Goal: Navigation & Orientation: Find specific page/section

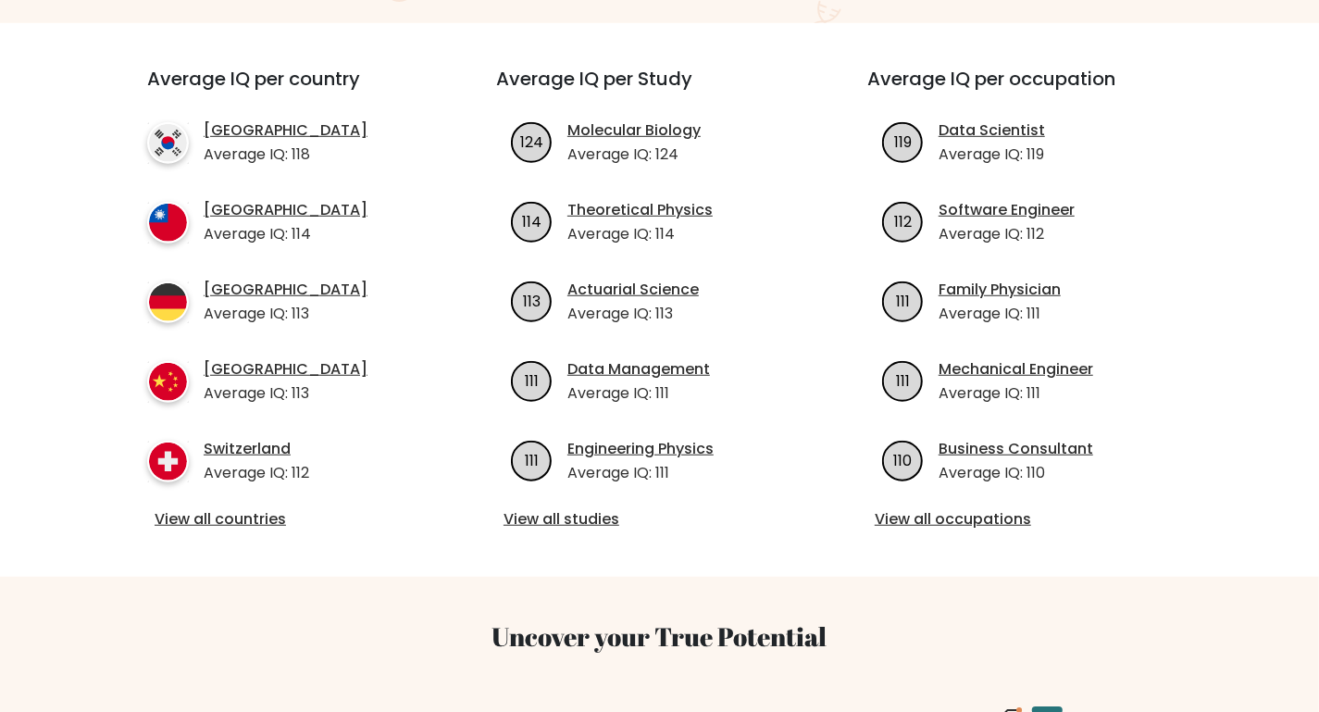
scroll to position [651, 0]
click at [269, 371] on link "[GEOGRAPHIC_DATA]" at bounding box center [286, 368] width 164 height 22
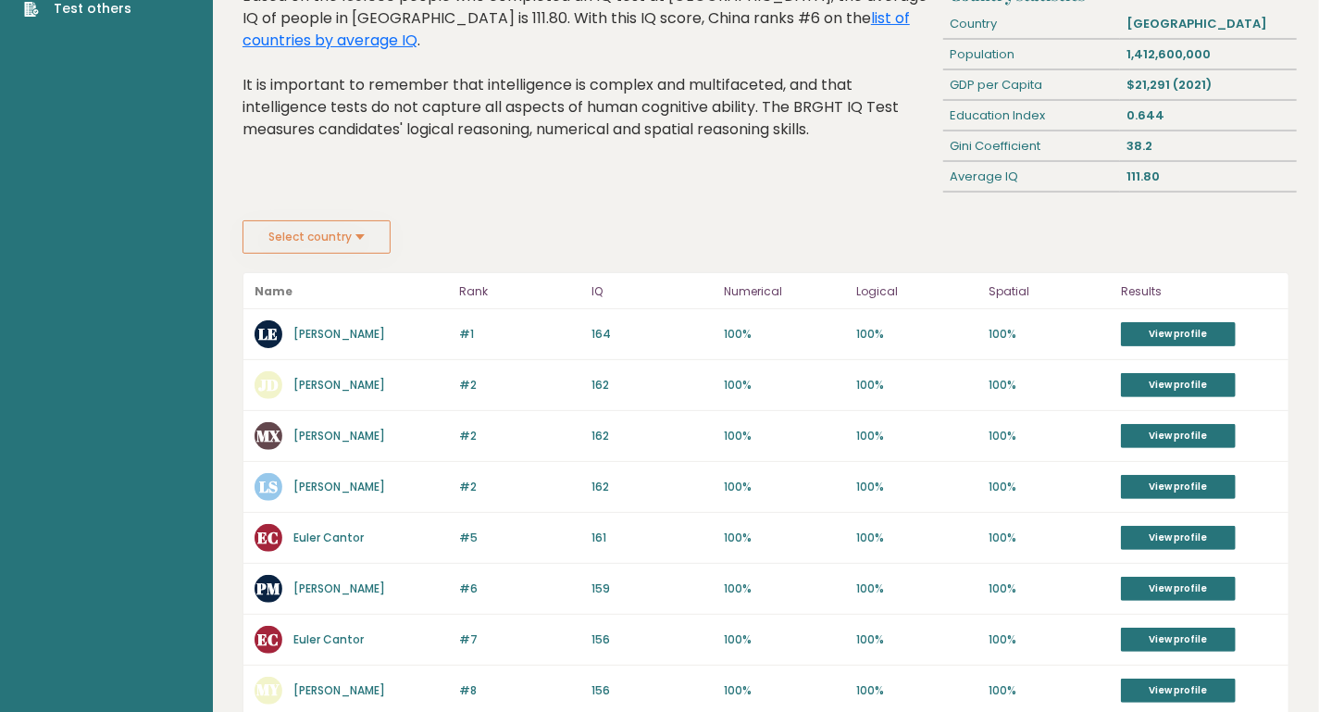
scroll to position [126, 0]
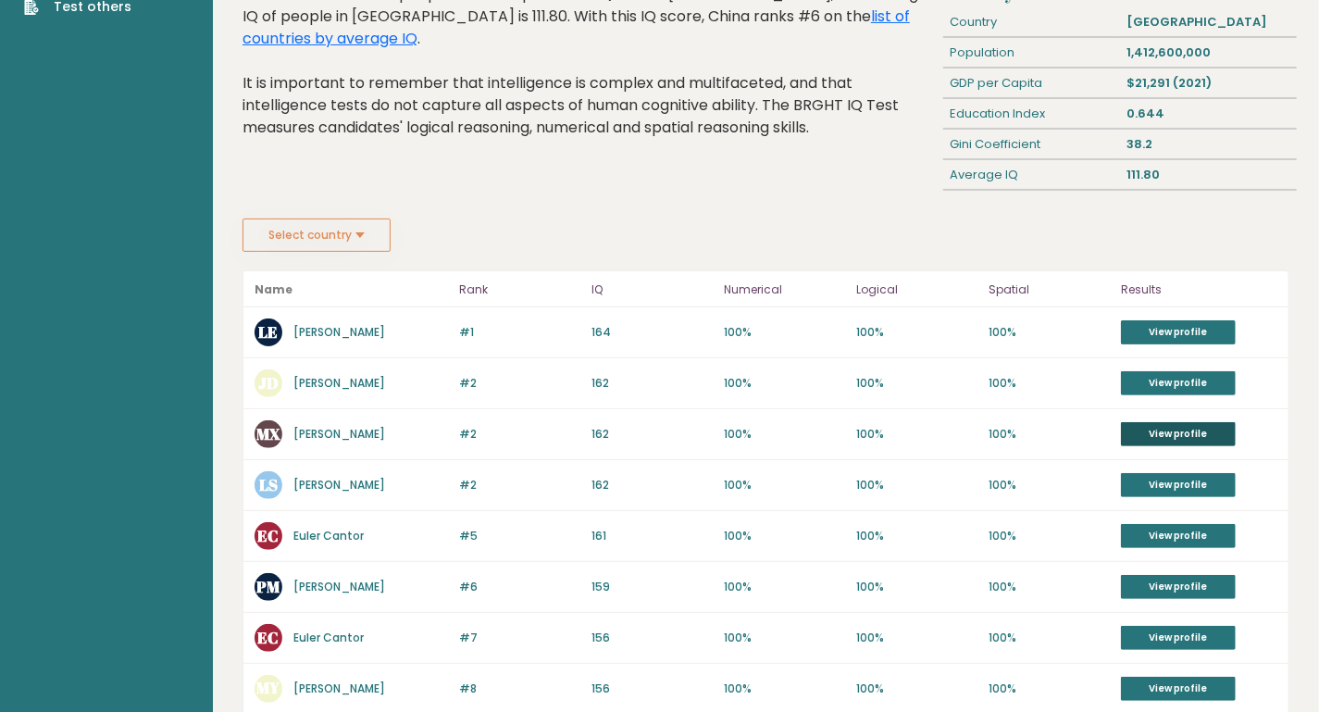
click at [1185, 422] on link "View profile" at bounding box center [1178, 434] width 115 height 24
